Goal: Task Accomplishment & Management: Complete application form

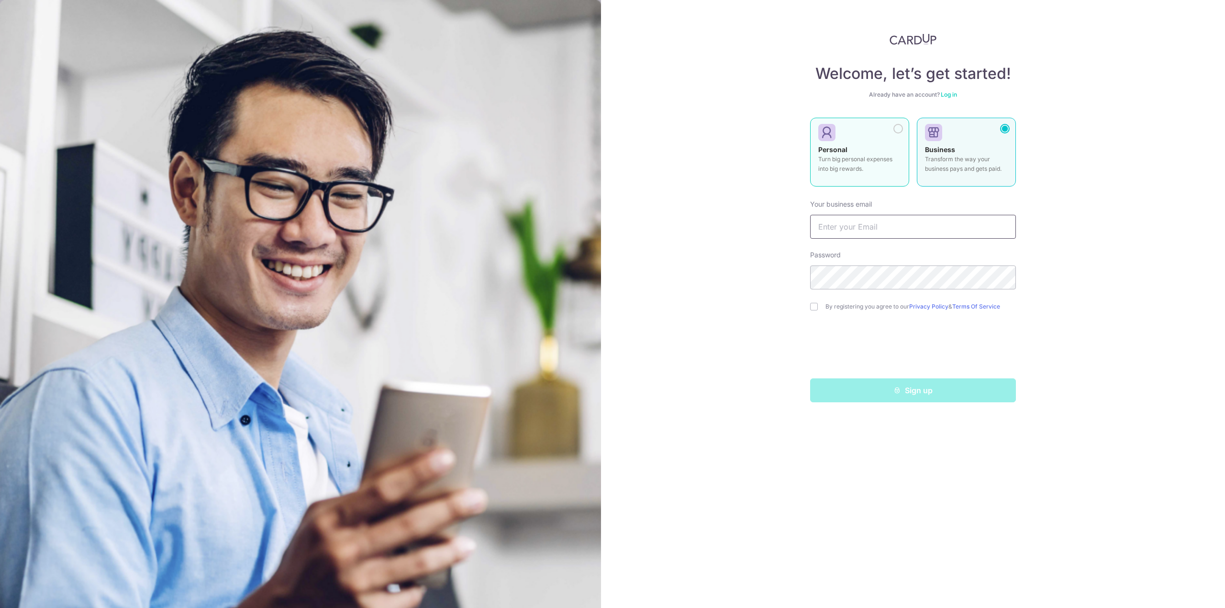
type input "sebastianyuecx@gmail.com"
click at [837, 171] on p "Turn big personal expenses into big rewards." at bounding box center [860, 164] width 83 height 19
click at [841, 222] on input "text" at bounding box center [913, 227] width 206 height 24
click at [744, 230] on div "Welcome, let’s get started! Already have an account? Log in Personal Turn big p…" at bounding box center [913, 304] width 624 height 608
